Goal: Task Accomplishment & Management: Manage account settings

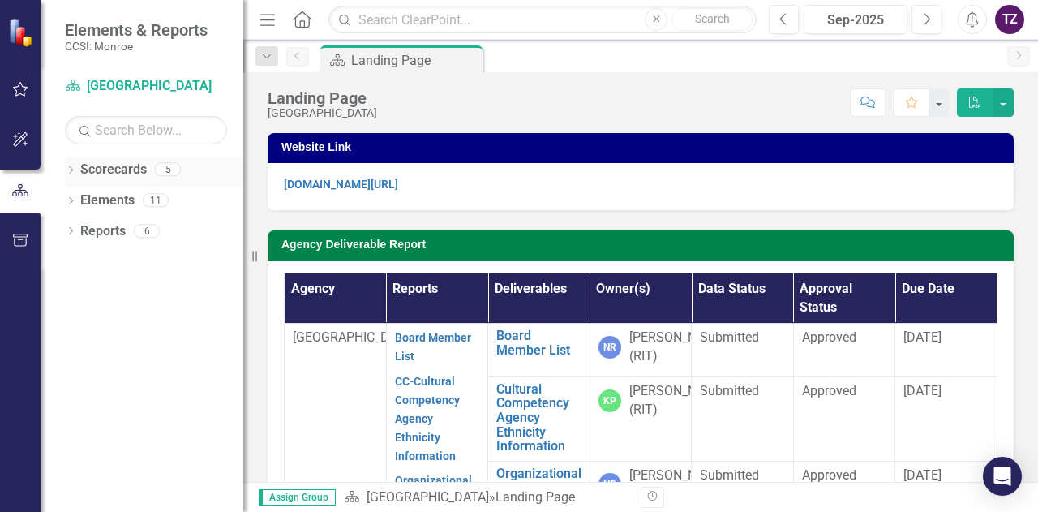
click at [73, 167] on icon "Dropdown" at bounding box center [70, 171] width 11 height 9
click at [148, 199] on link "[GEOGRAPHIC_DATA]" at bounding box center [166, 200] width 154 height 19
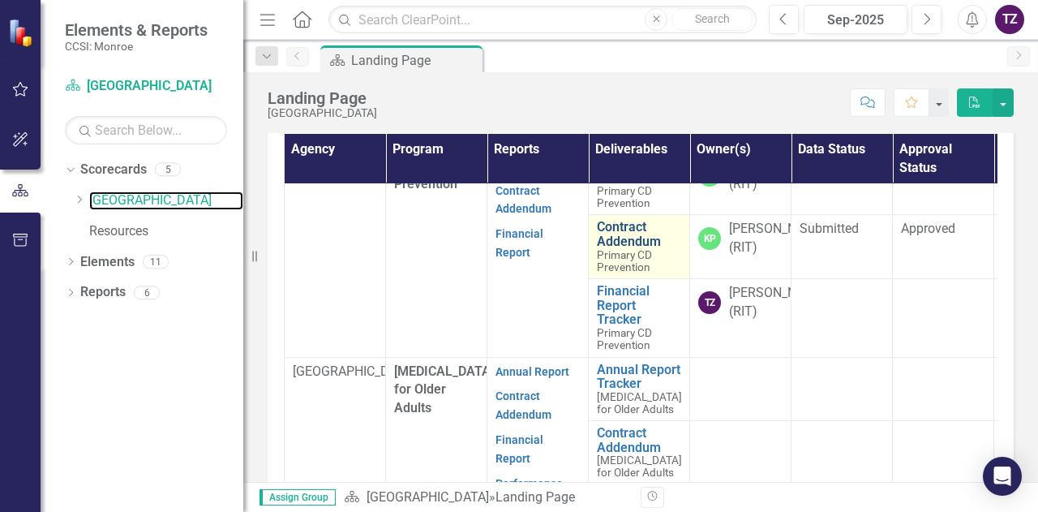
scroll to position [112, 0]
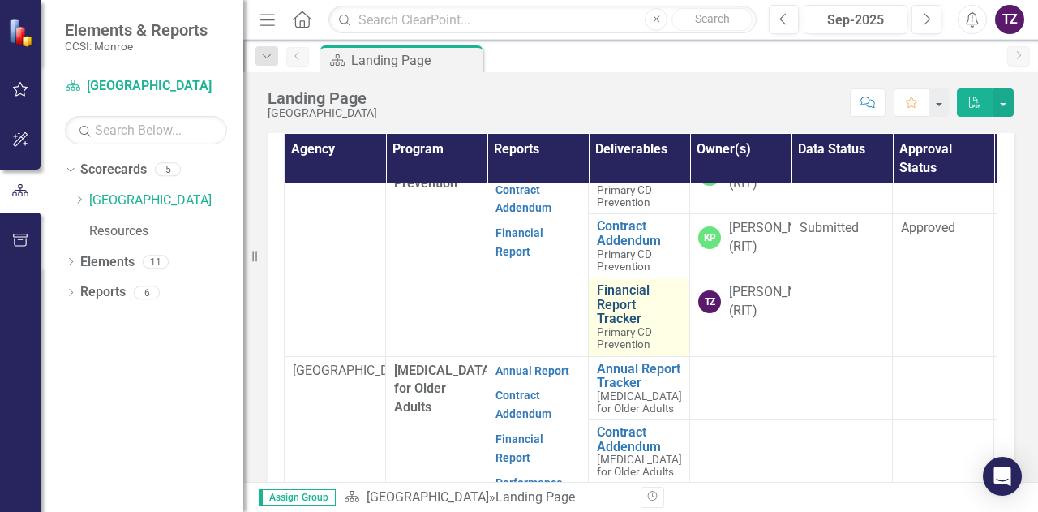
click at [621, 326] on link "Financial Report Tracker" at bounding box center [639, 304] width 84 height 43
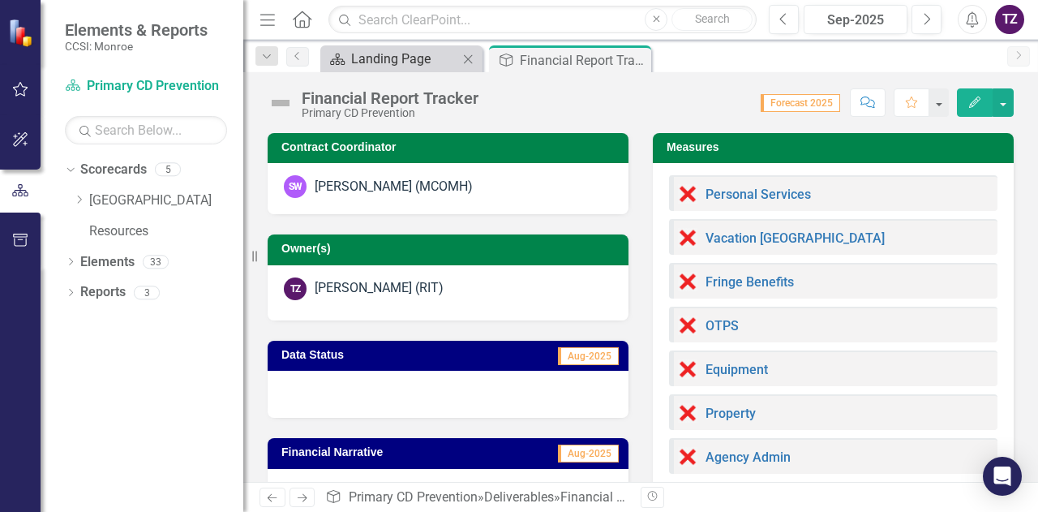
click at [389, 58] on div "Landing Page" at bounding box center [404, 59] width 107 height 20
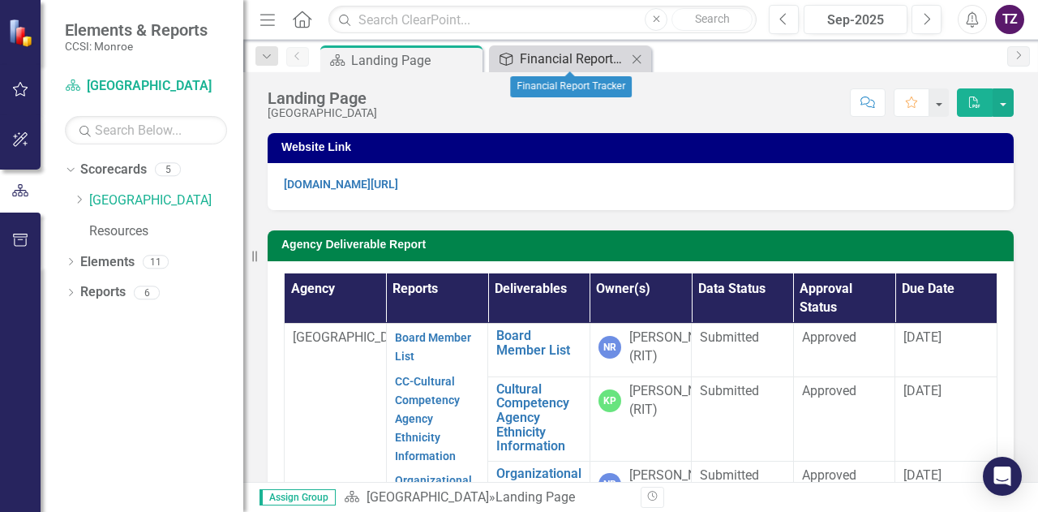
click at [519, 62] on link "Deliverable Financial Report Tracker" at bounding box center [560, 59] width 134 height 20
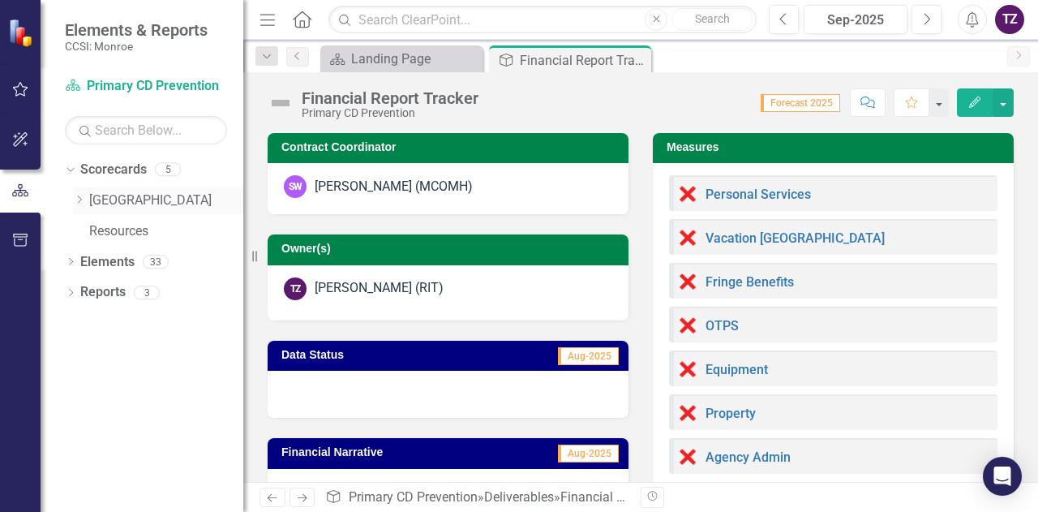
click at [138, 200] on link "[GEOGRAPHIC_DATA]" at bounding box center [166, 200] width 154 height 19
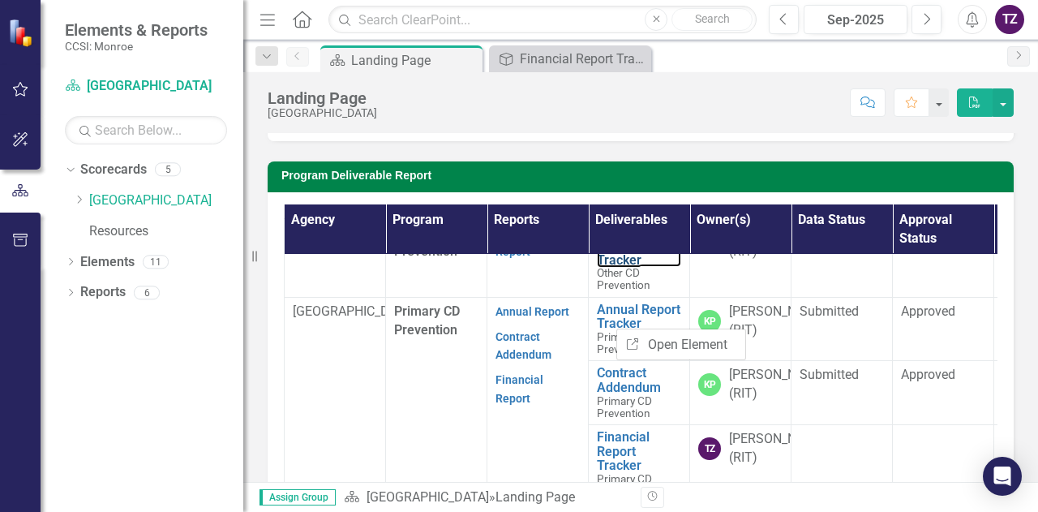
scroll to position [37, 0]
click at [530, 406] on p "Financial Report" at bounding box center [538, 386] width 84 height 41
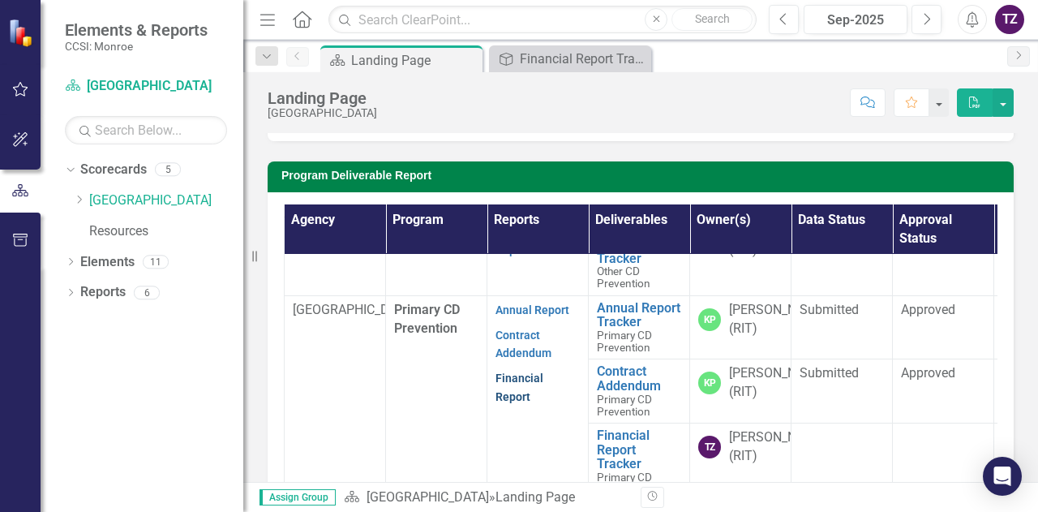
click at [530, 403] on link "Financial Report" at bounding box center [520, 388] width 48 height 32
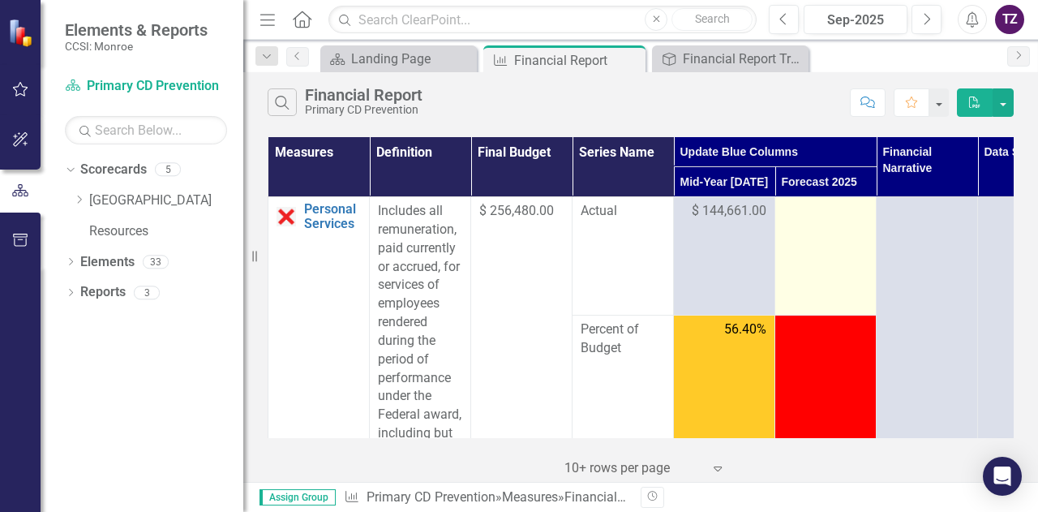
click at [845, 214] on div at bounding box center [826, 211] width 84 height 19
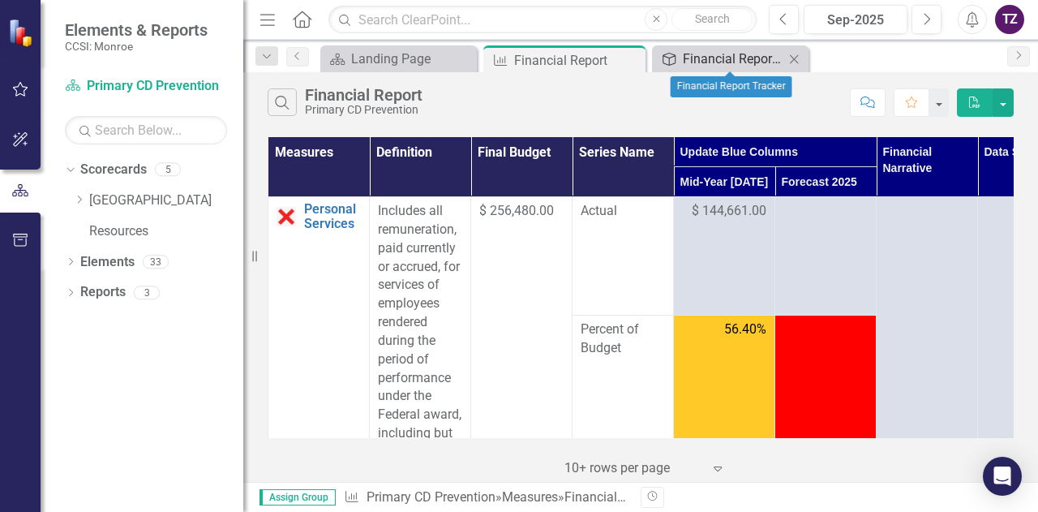
click at [732, 64] on div "Financial Report Tracker" at bounding box center [733, 59] width 101 height 20
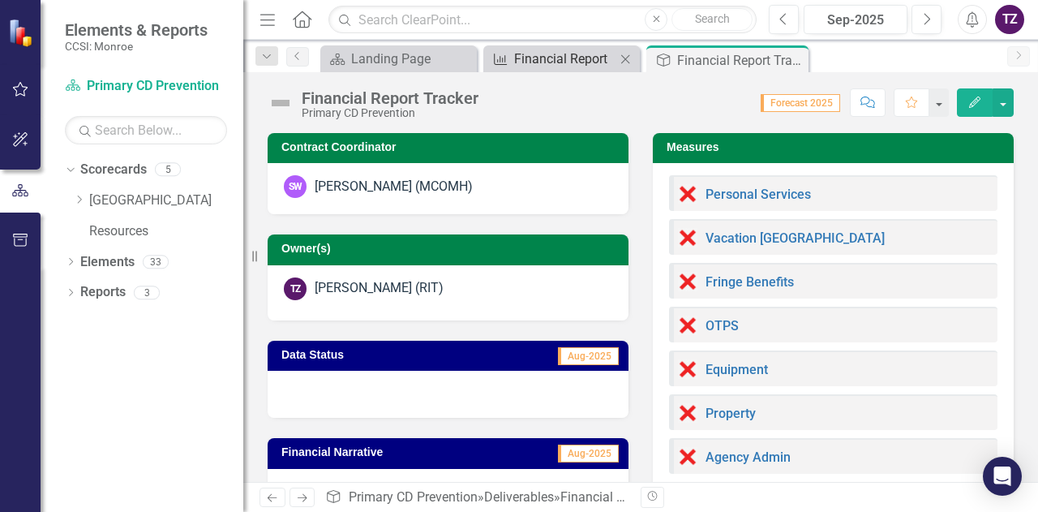
click at [583, 54] on div "Financial Report" at bounding box center [564, 59] width 101 height 20
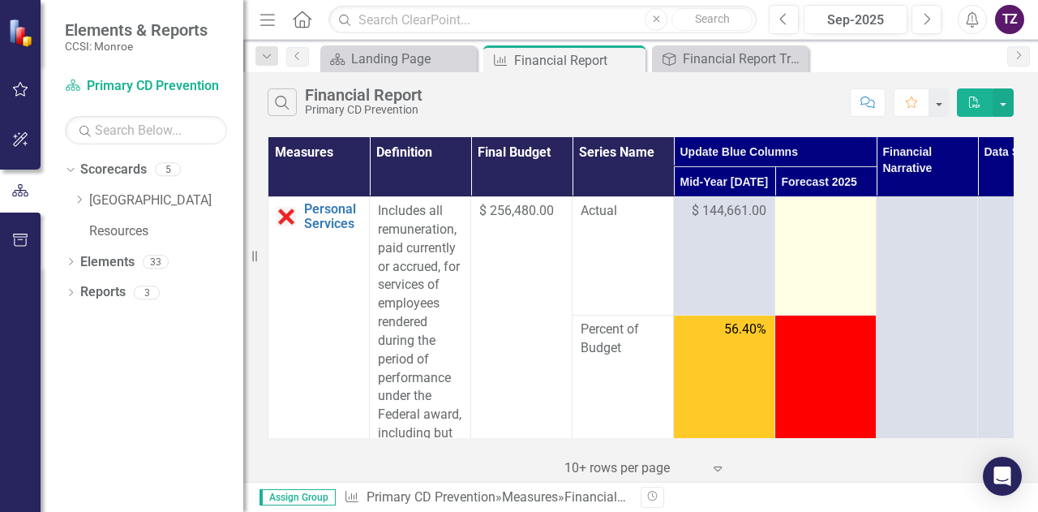
click at [805, 230] on td at bounding box center [826, 256] width 101 height 118
click at [812, 217] on div at bounding box center [826, 211] width 84 height 19
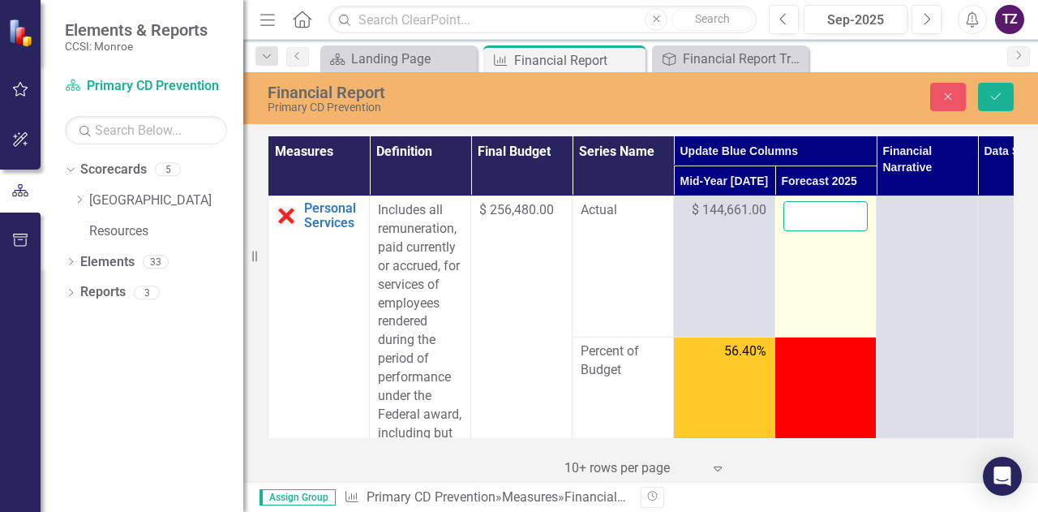
click at [812, 217] on input "number" at bounding box center [826, 216] width 84 height 30
click at [845, 278] on td "111819" at bounding box center [826, 266] width 101 height 141
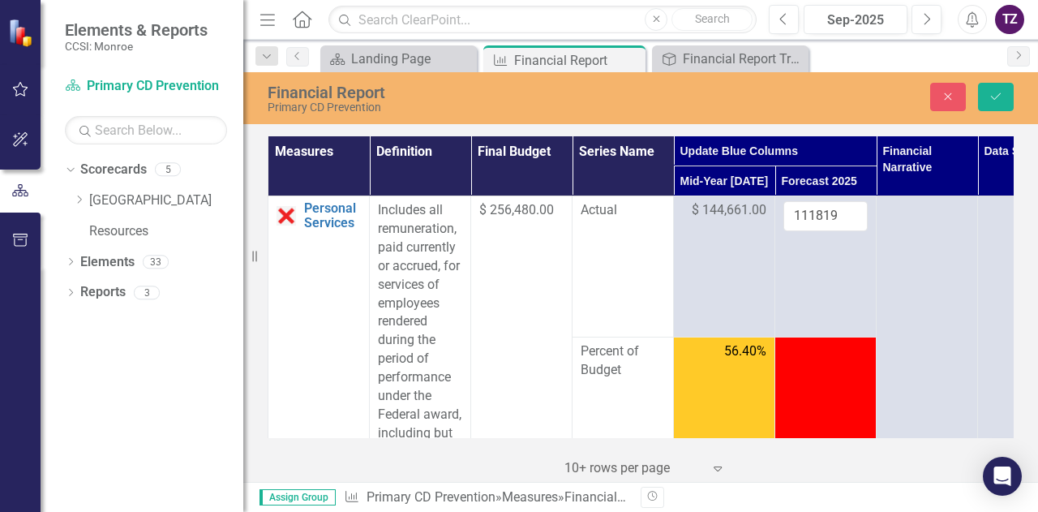
click at [829, 371] on td at bounding box center [826, 420] width 101 height 166
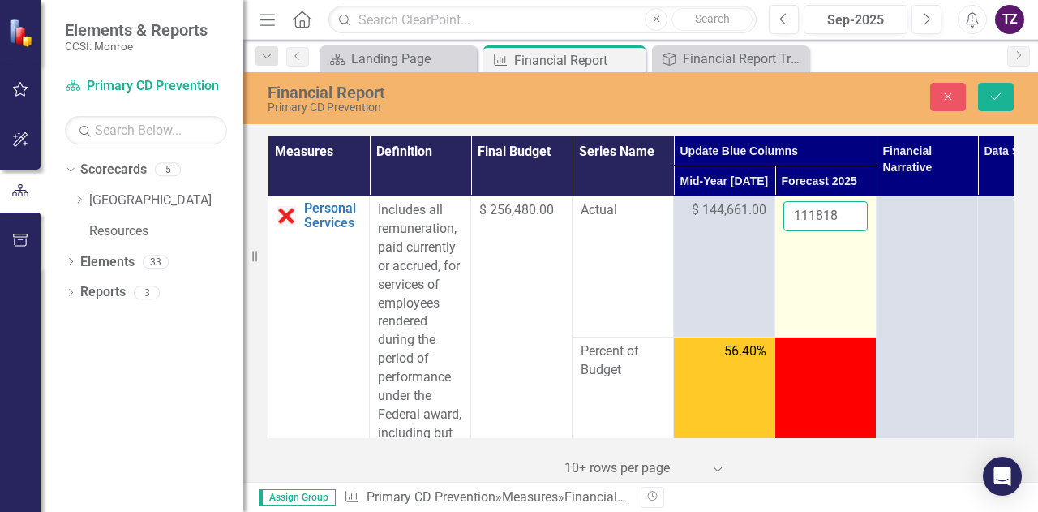
click at [849, 217] on input "111818" at bounding box center [826, 216] width 84 height 30
type input "111819"
click at [850, 212] on input "111819" at bounding box center [826, 216] width 84 height 30
click button "Save" at bounding box center [996, 97] width 36 height 28
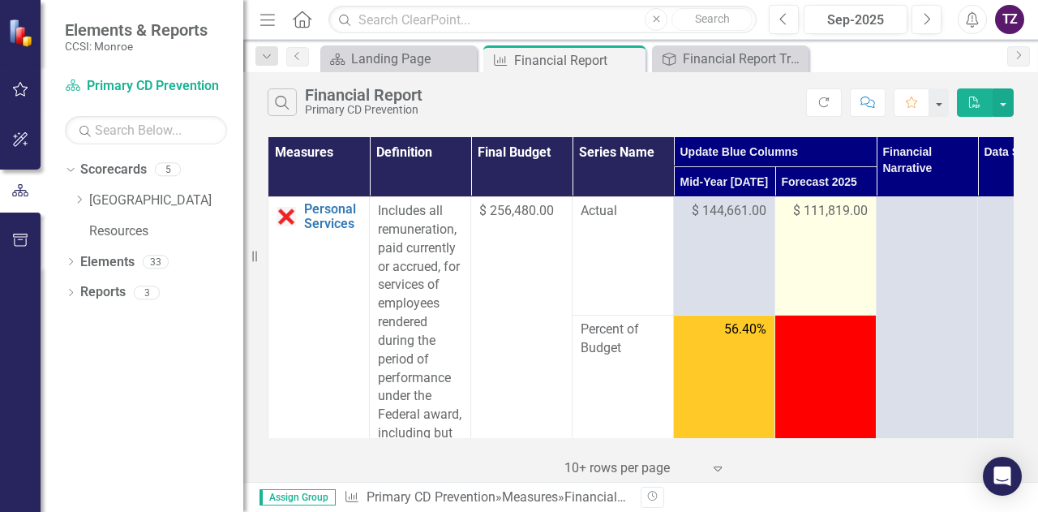
click at [836, 303] on td "$ 111,819.00" at bounding box center [826, 256] width 101 height 118
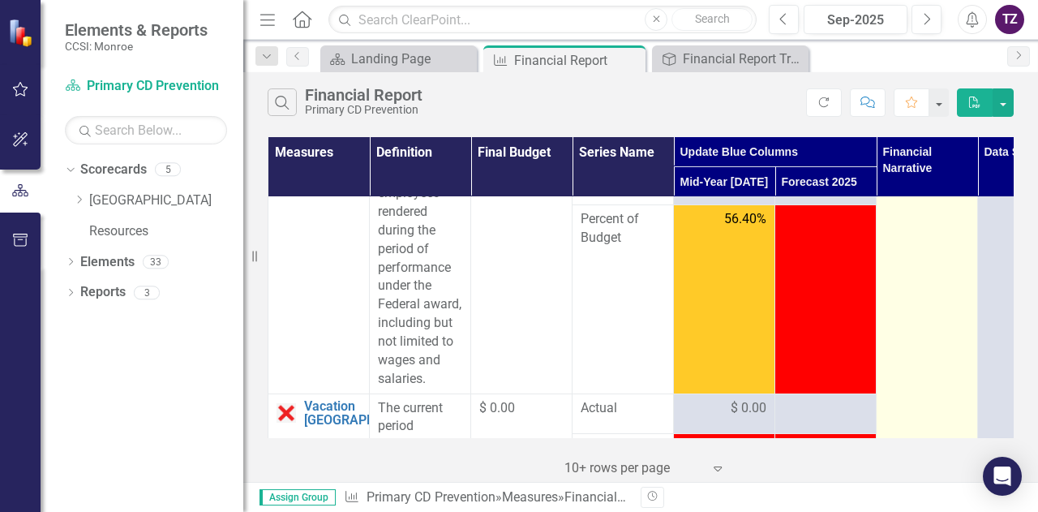
drag, startPoint x: 836, startPoint y: 303, endPoint x: 941, endPoint y: 285, distance: 106.3
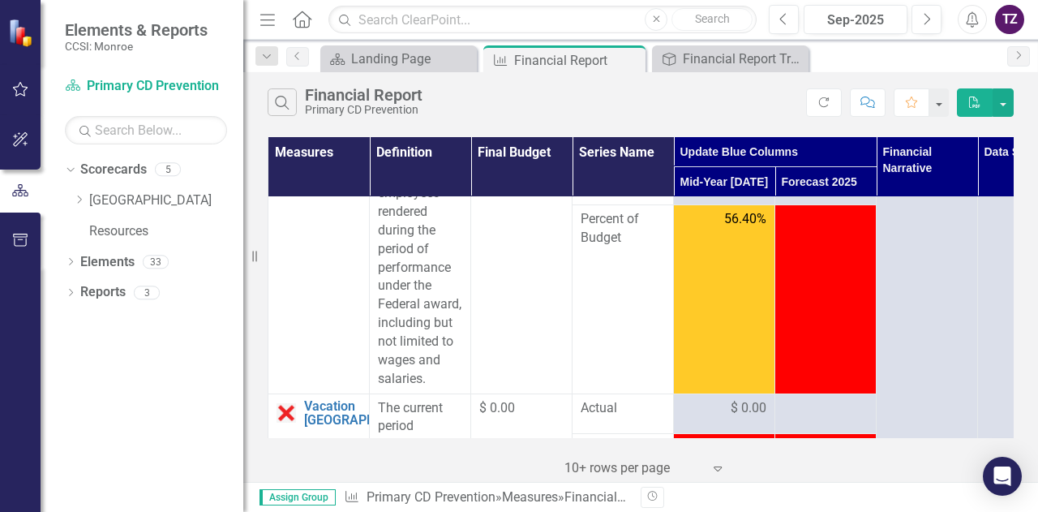
click at [846, 283] on td at bounding box center [826, 299] width 101 height 188
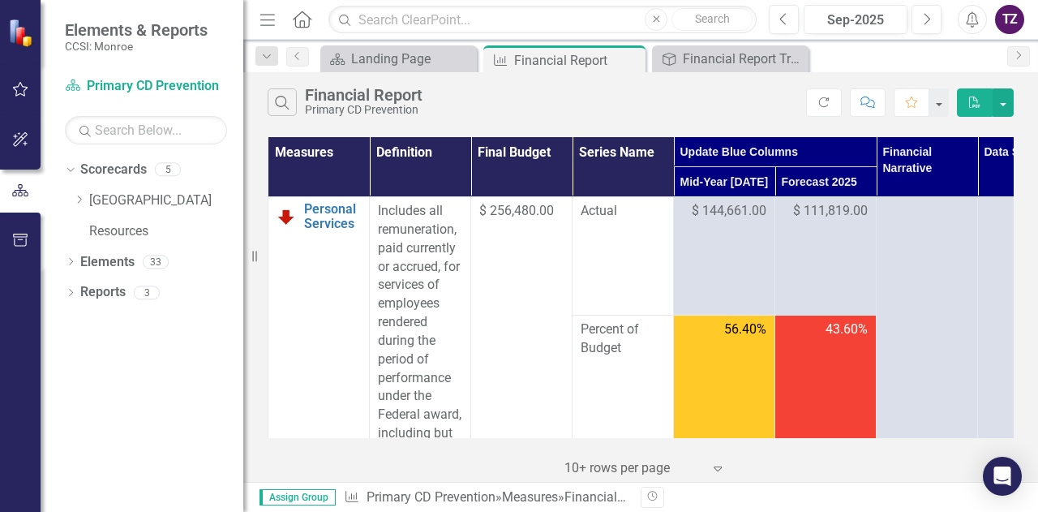
scroll to position [14, 0]
